Goal: Task Accomplishment & Management: Complete application form

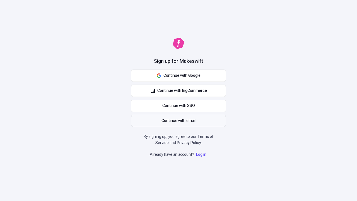
click at [178, 121] on span "Continue with email" at bounding box center [178, 121] width 34 height 6
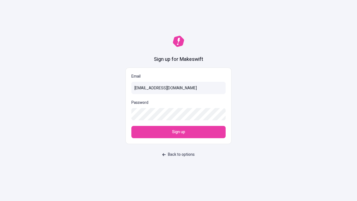
type input "[EMAIL_ADDRESS][DOMAIN_NAME]"
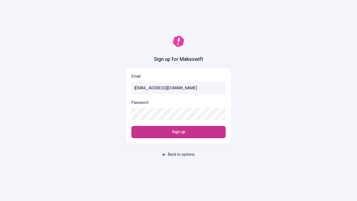
click at [178, 132] on span "Sign up" at bounding box center [178, 132] width 13 height 6
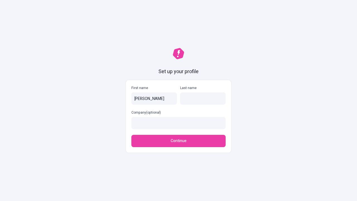
type input "[PERSON_NAME]"
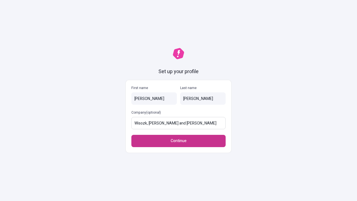
type input "Wisozk, [PERSON_NAME] and [PERSON_NAME]"
click at [178, 138] on span "Continue" at bounding box center [179, 141] width 16 height 6
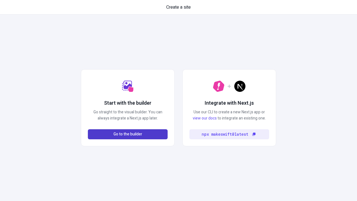
click at [128, 134] on span "Go to the builder" at bounding box center [127, 134] width 29 height 6
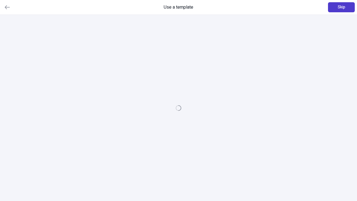
click at [341, 7] on span "Skip" at bounding box center [341, 7] width 8 height 6
